Goal: Task Accomplishment & Management: Manage account settings

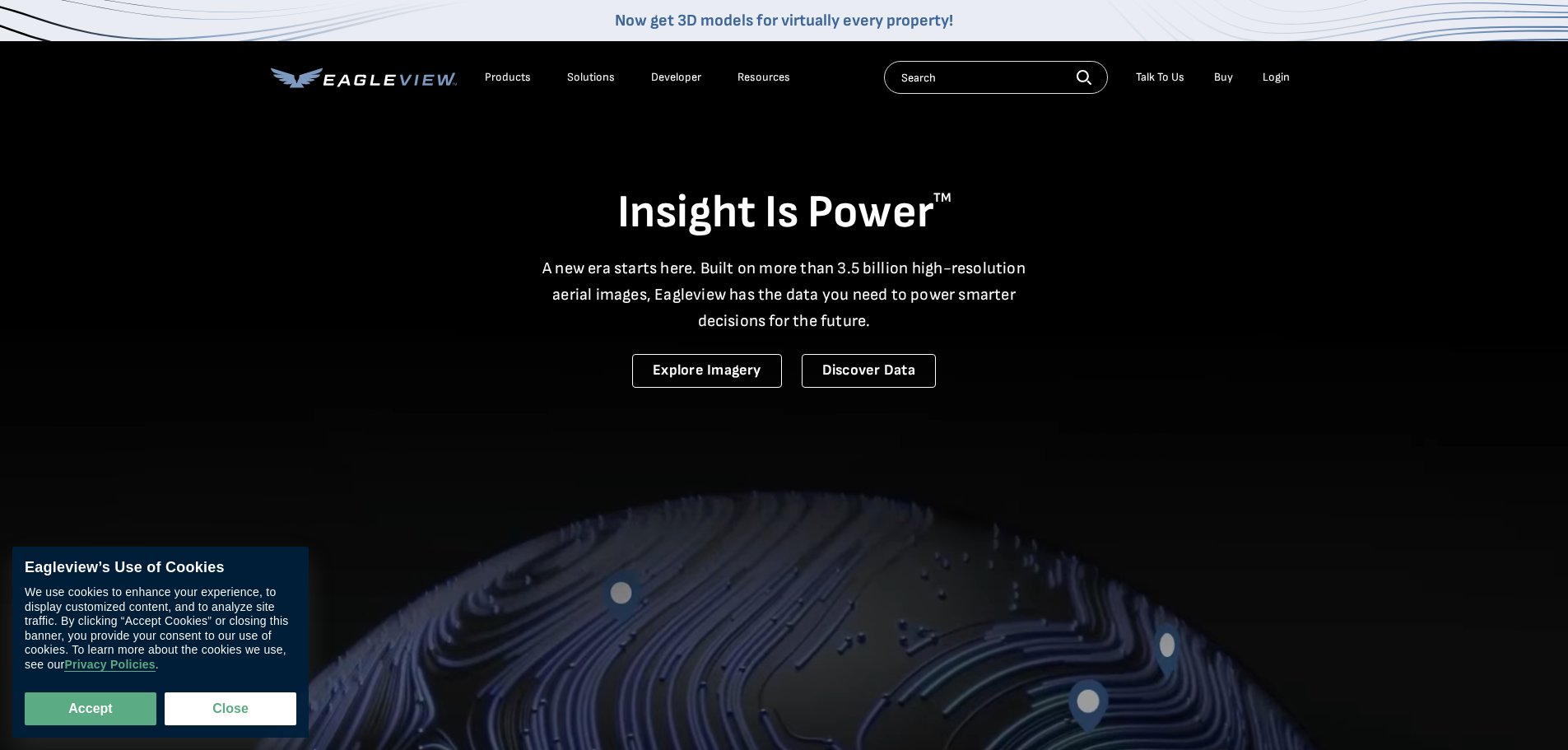
click at [1277, 81] on div "Login" at bounding box center [1276, 76] width 27 height 14
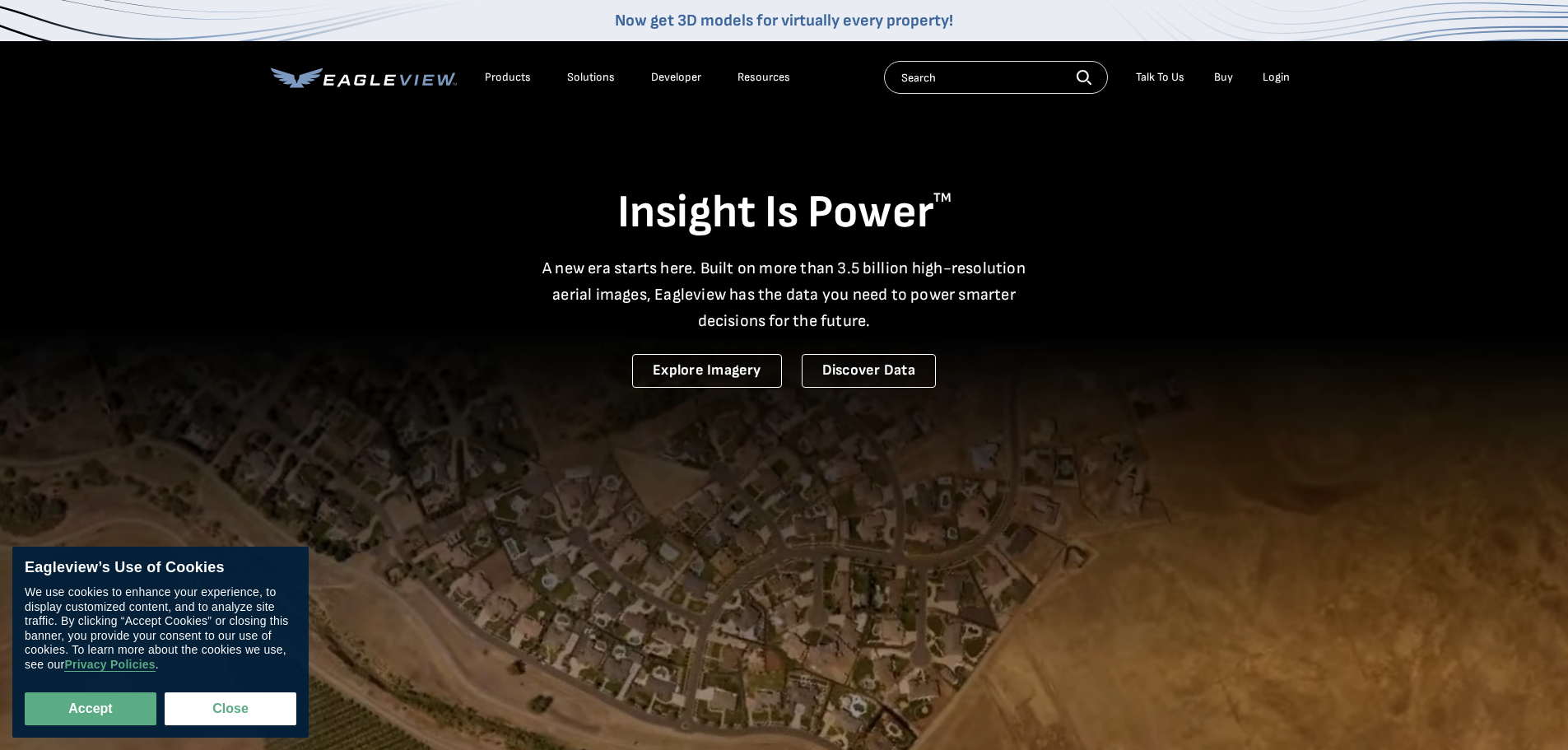
click at [1269, 75] on div "Login" at bounding box center [1276, 76] width 27 height 14
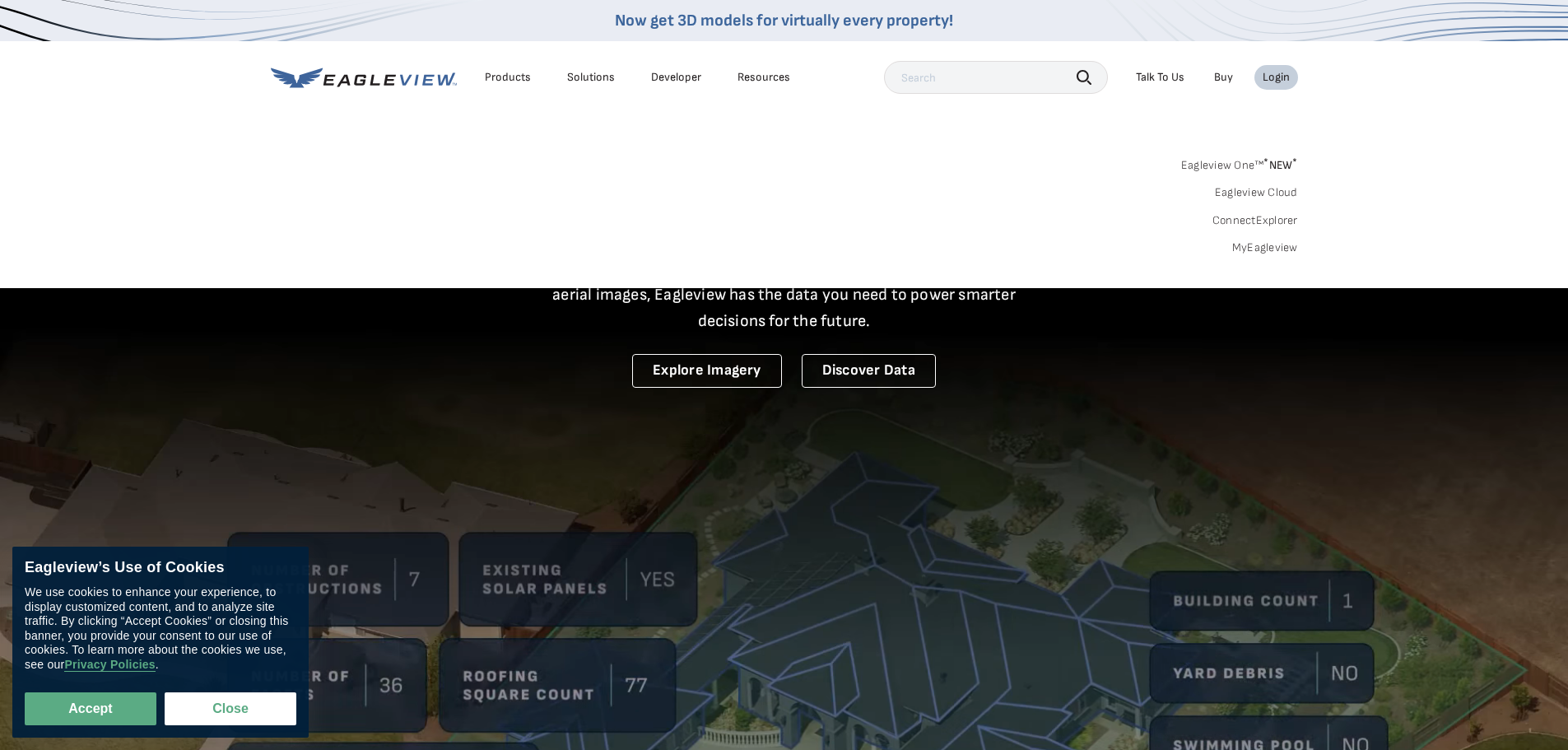
click at [1244, 245] on link "MyEagleview" at bounding box center [1265, 247] width 66 height 14
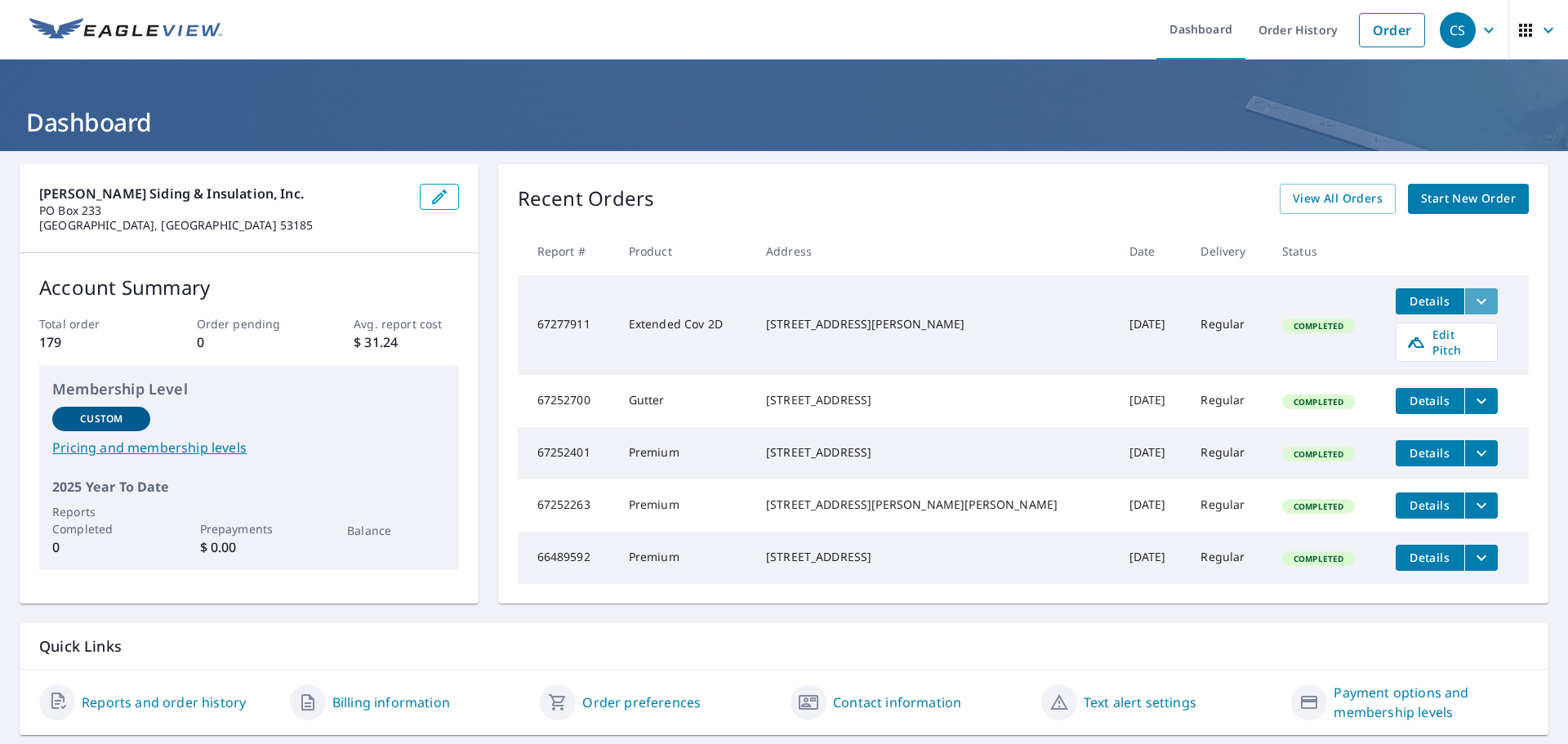
click at [1472, 305] on icon "filesDropdownBtn-67277911" at bounding box center [1481, 301] width 19 height 19
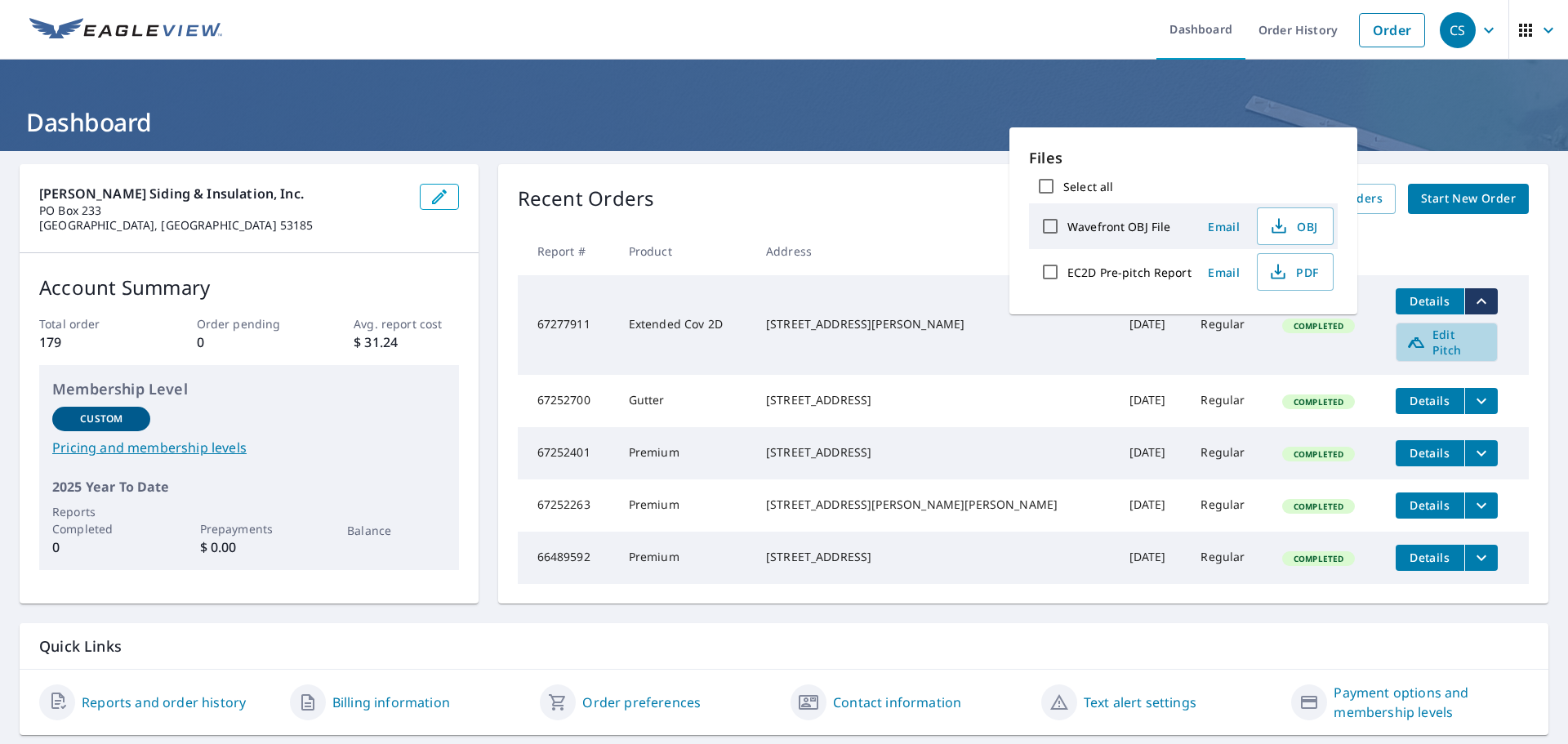
click at [1430, 340] on span "Edit Pitch" at bounding box center [1447, 342] width 81 height 31
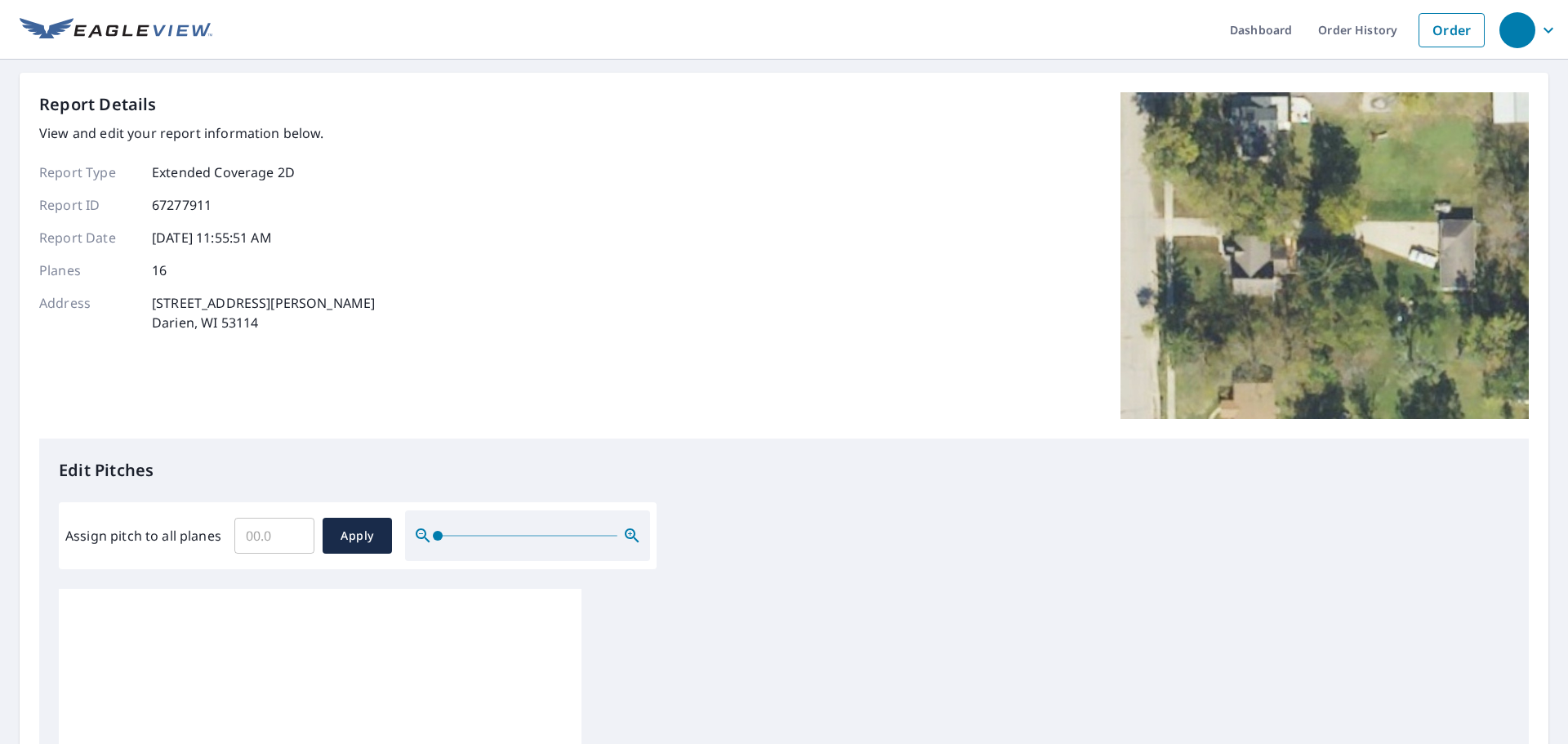
click at [255, 523] on input "Assign pitch to all planes" at bounding box center [274, 535] width 80 height 45
type input "8"
click at [343, 530] on span "Apply" at bounding box center [357, 536] width 43 height 20
type input "8"
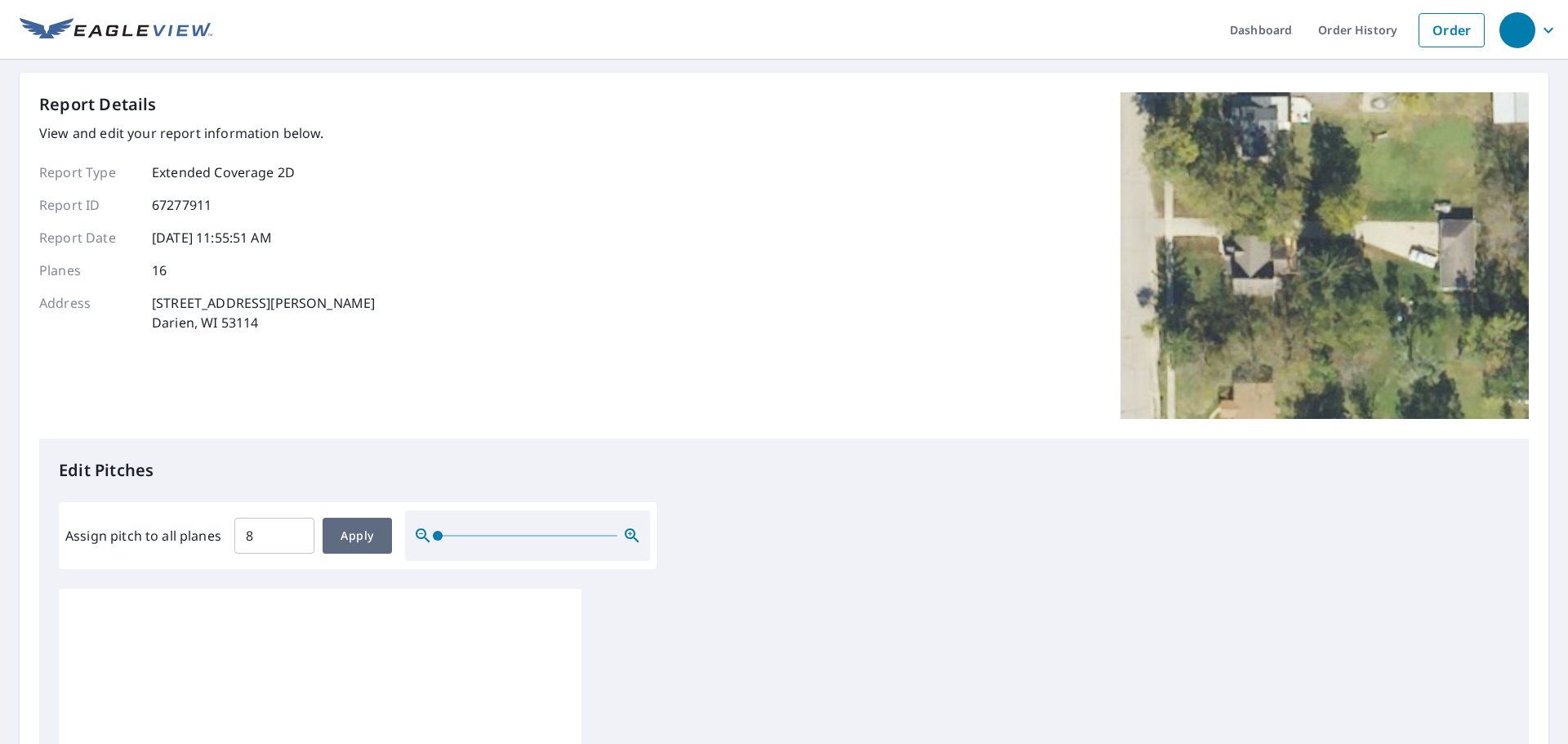
type input "8"
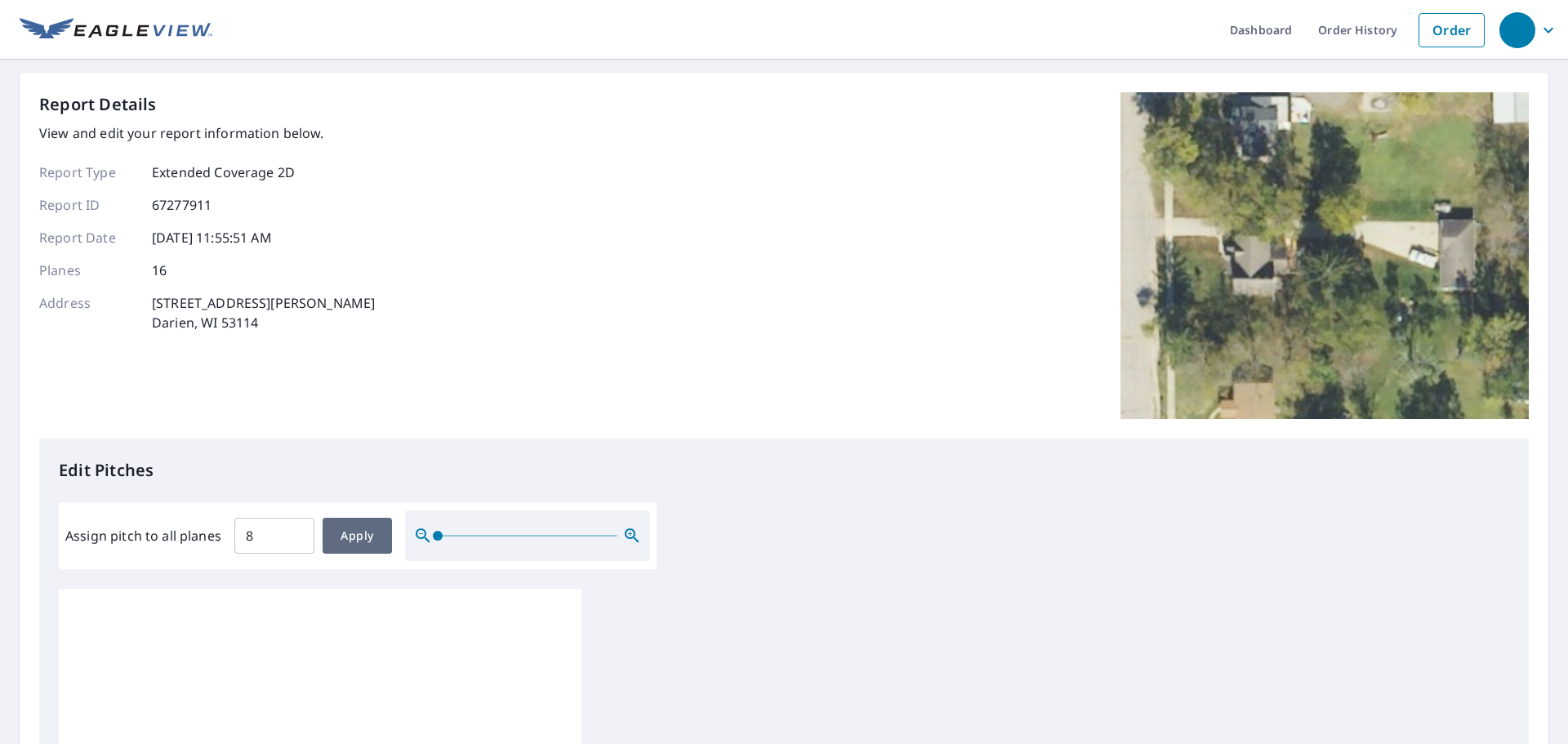
type input "8"
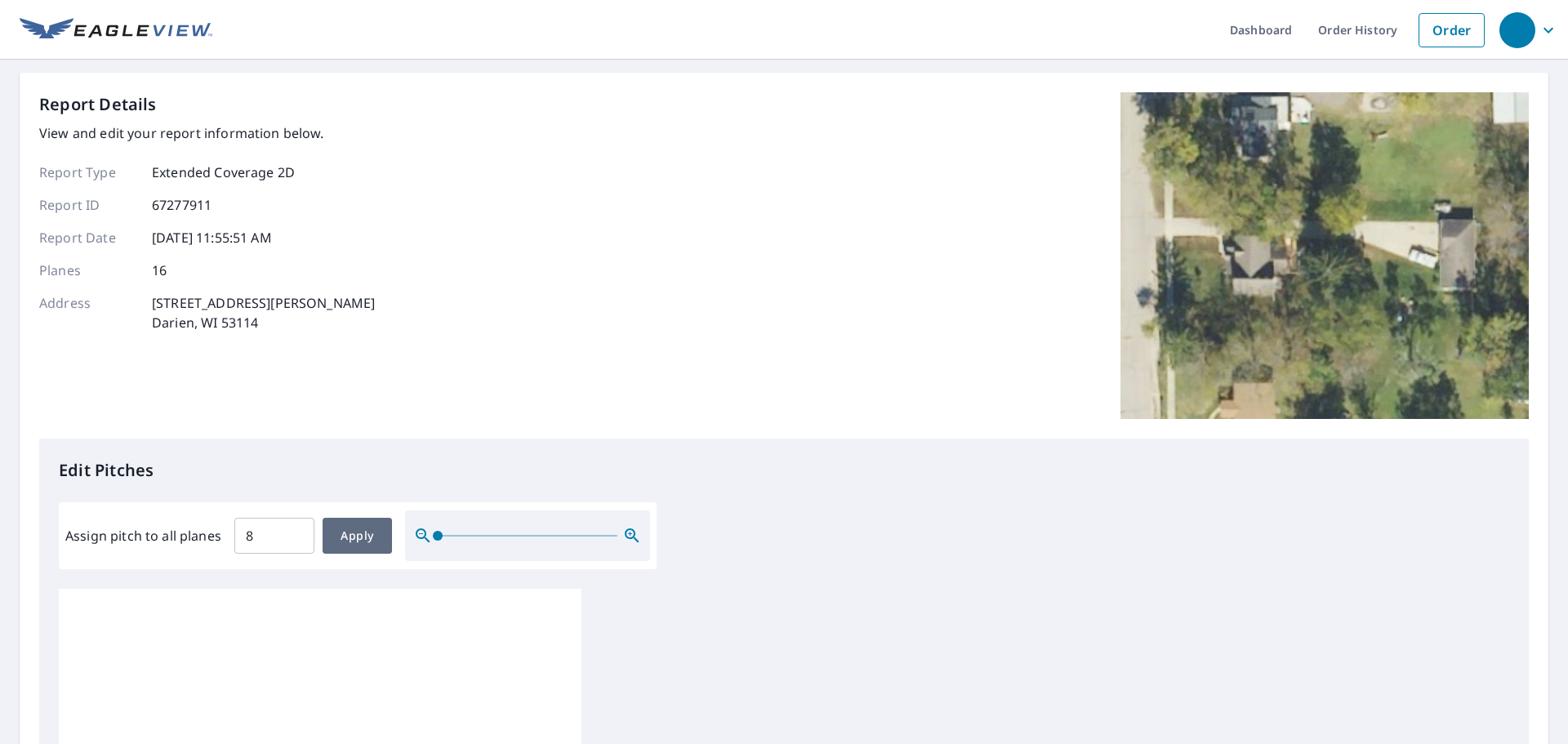
type input "8"
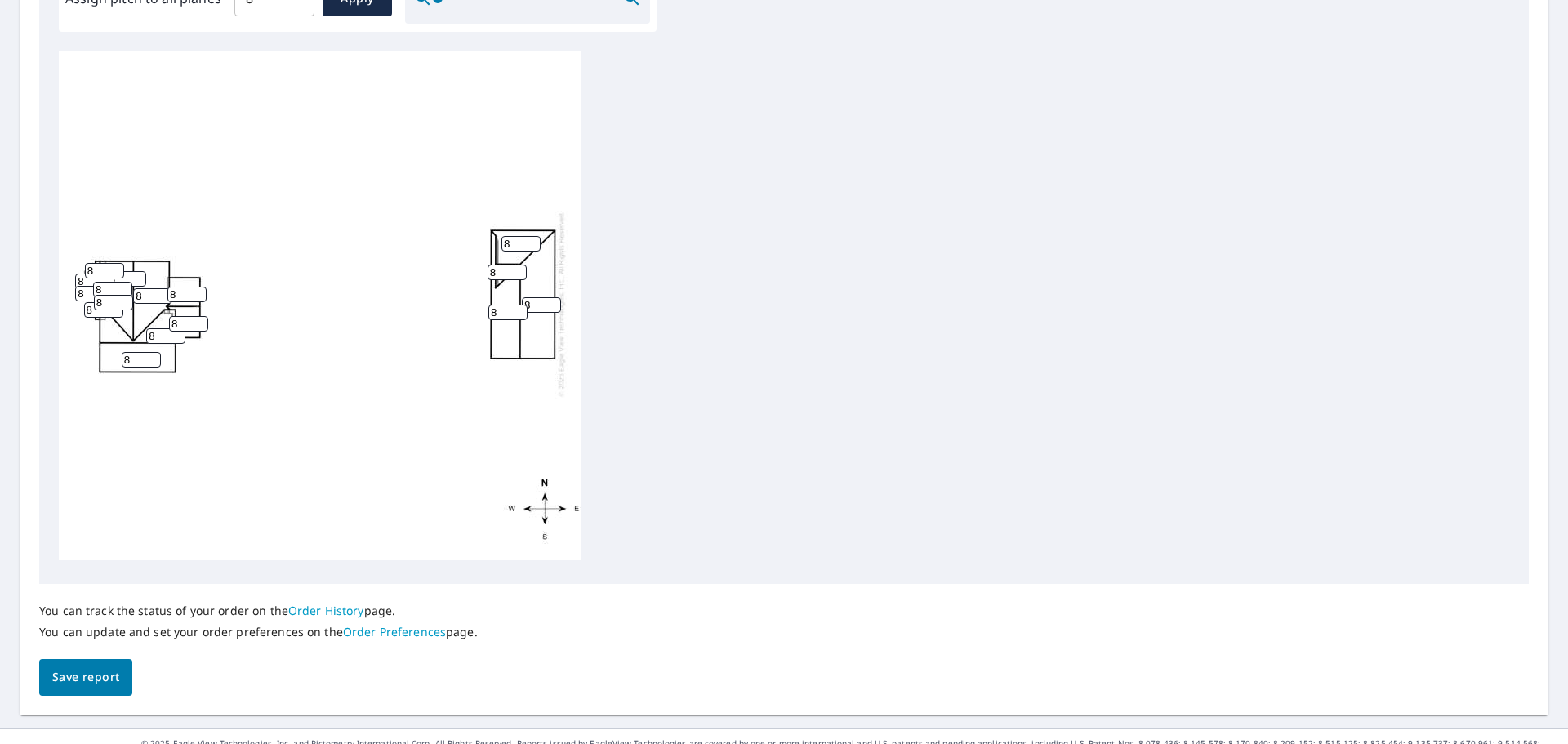
scroll to position [549, 0]
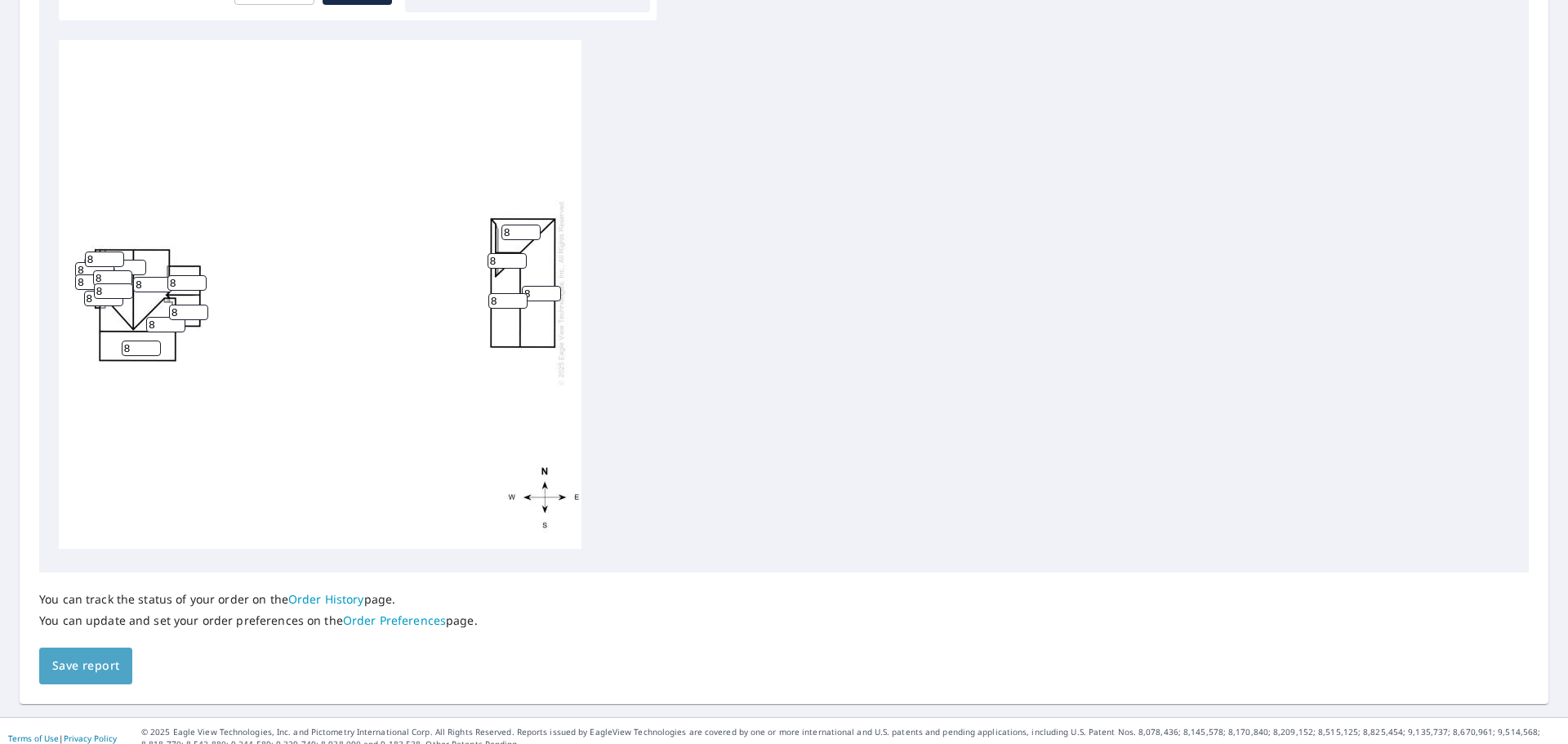
click at [66, 656] on span "Save report" at bounding box center [85, 666] width 67 height 20
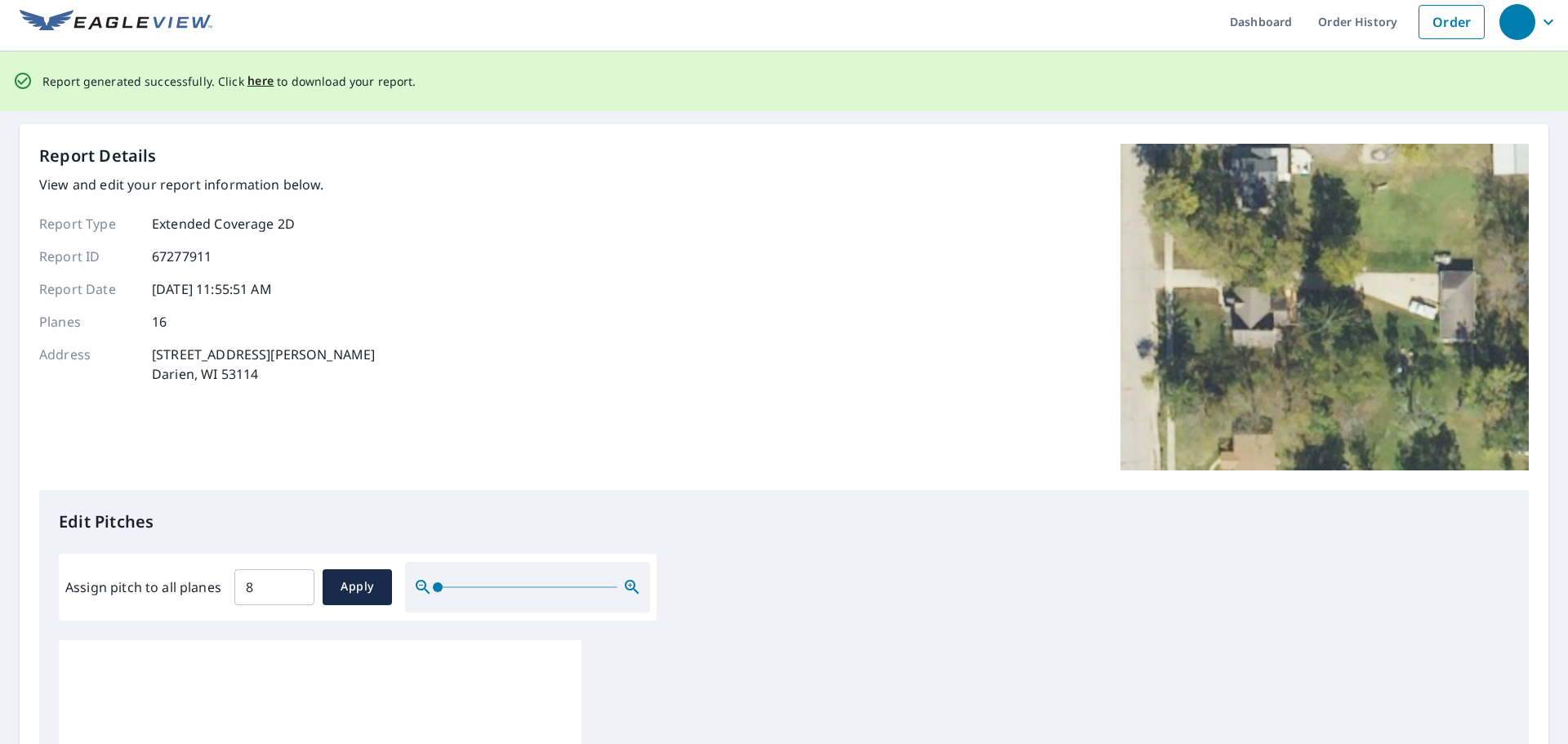
scroll to position [0, 0]
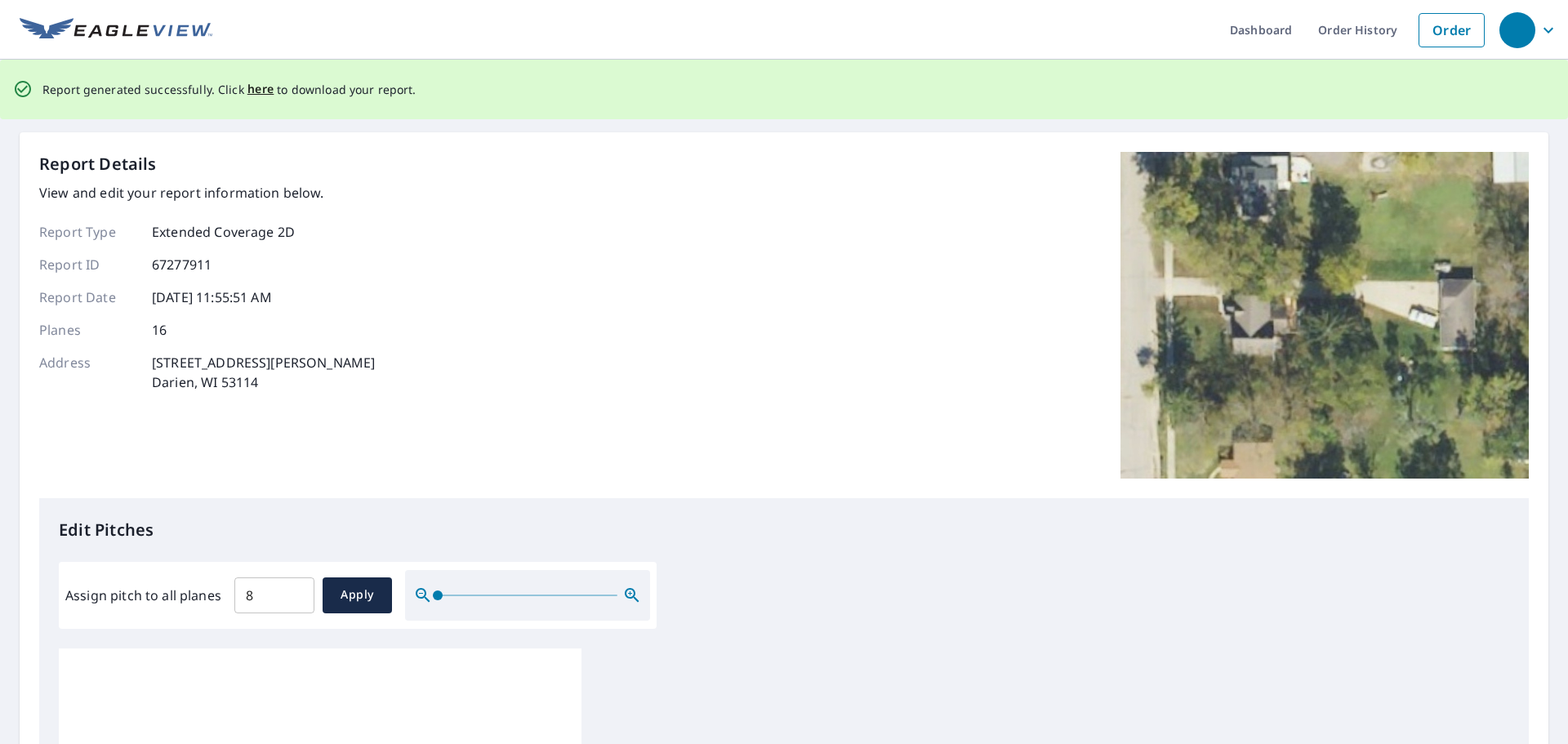
click at [257, 90] on span "here" at bounding box center [261, 89] width 27 height 20
